Goal: Check status: Check status

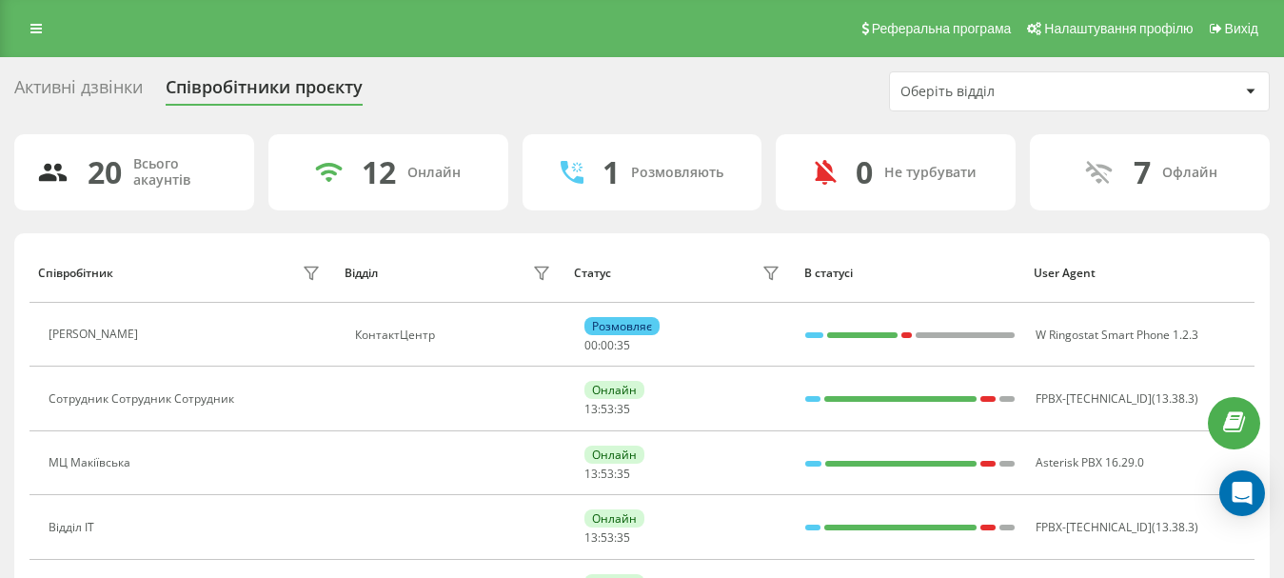
click at [1052, 93] on div "Оберіть відділ" at bounding box center [1013, 92] width 227 height 16
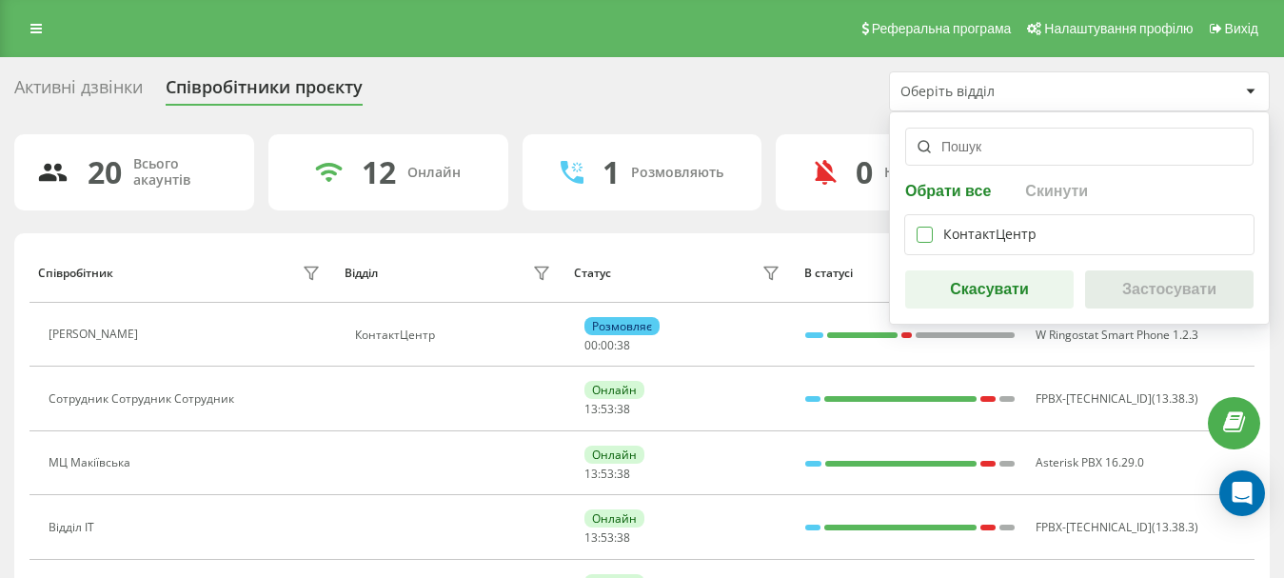
click at [924, 227] on label at bounding box center [925, 227] width 16 height 0
checkbox input "true"
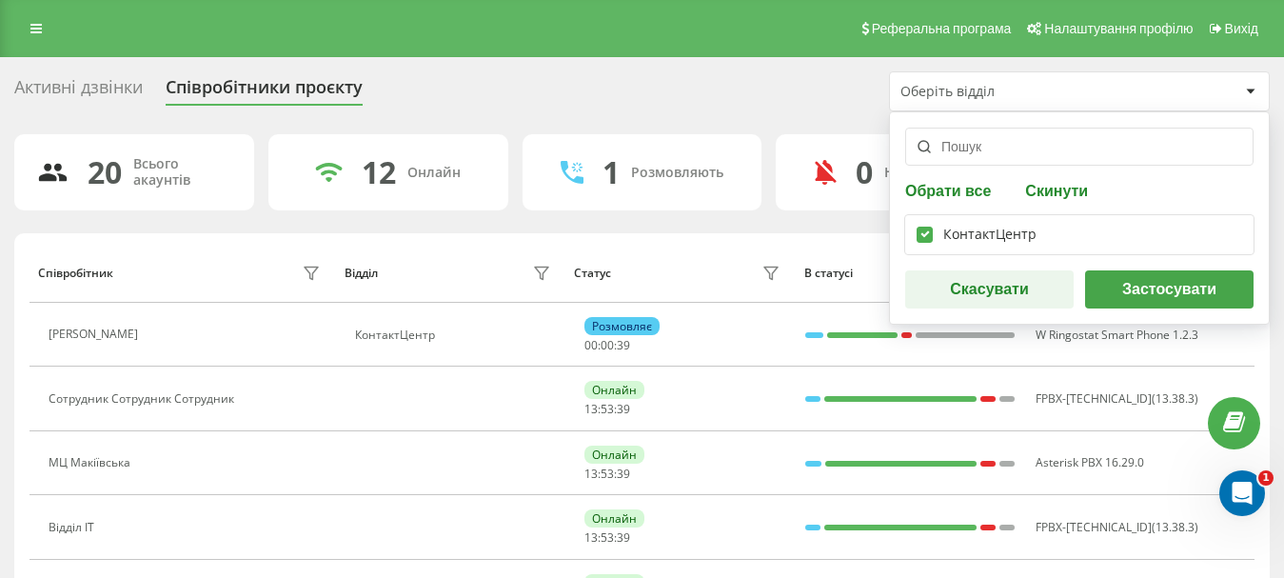
click at [1121, 291] on button "Застосувати" at bounding box center [1169, 289] width 168 height 38
